Goal: Browse casually

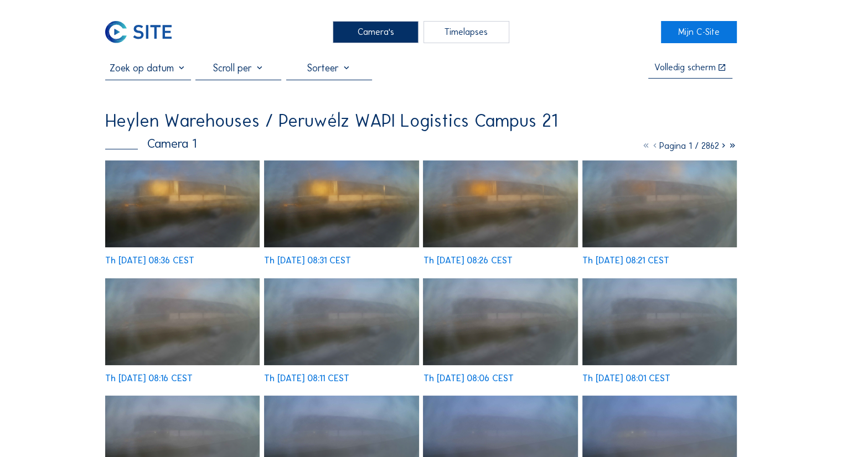
click at [213, 195] on img at bounding box center [182, 204] width 154 height 87
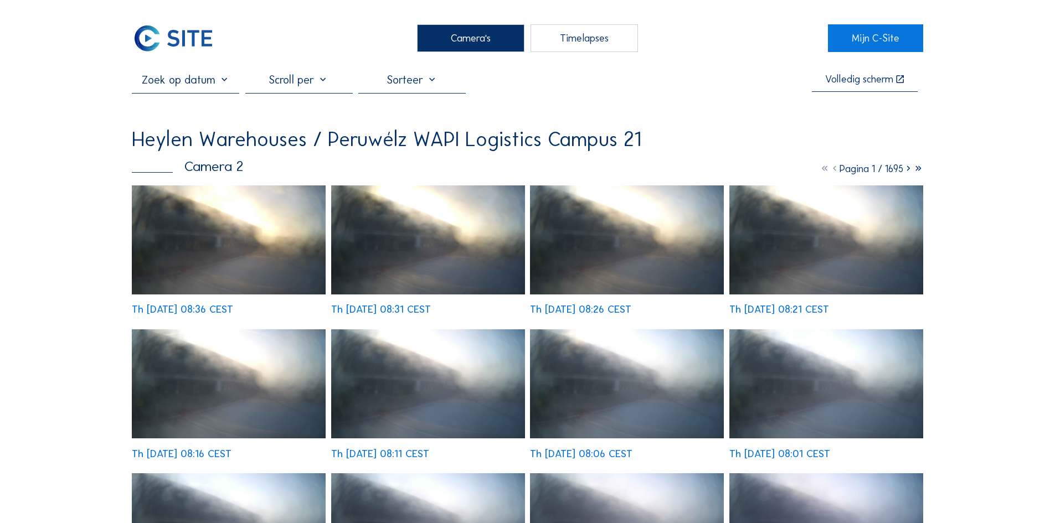
click at [265, 236] on img at bounding box center [229, 239] width 194 height 109
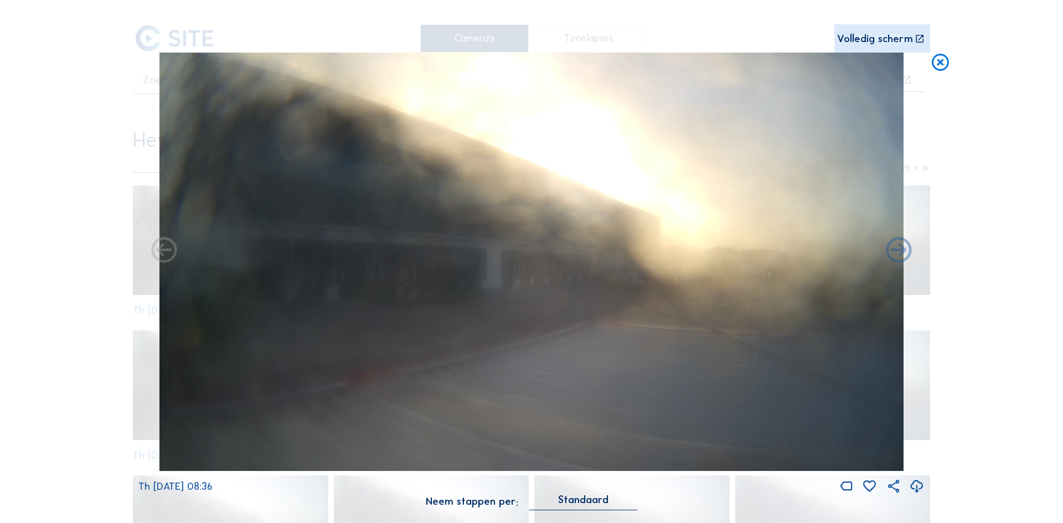
click at [934, 61] on icon at bounding box center [940, 63] width 20 height 21
